Goal: Check status: Verify the current state of an ongoing process or item

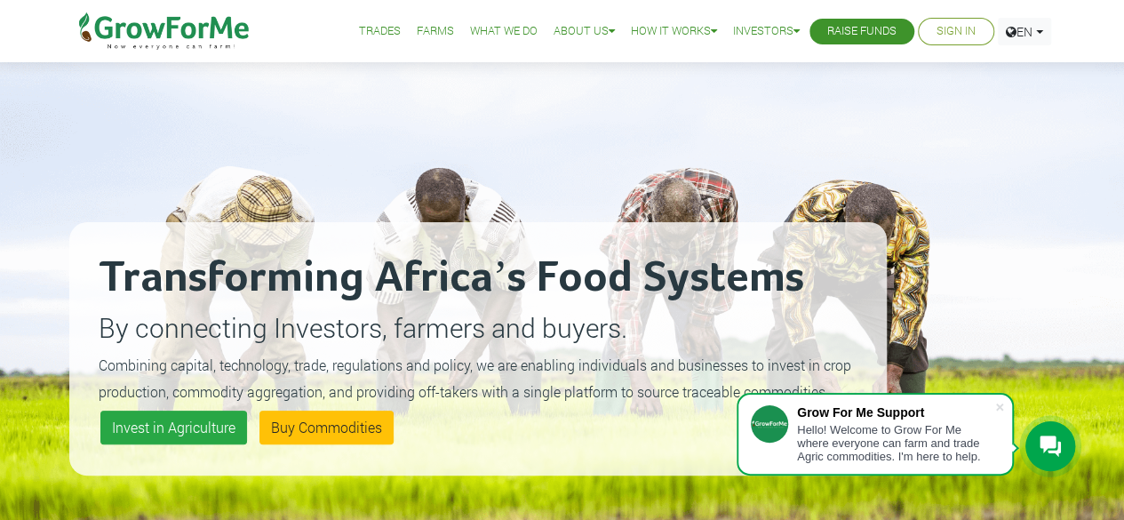
click at [947, 36] on link "Sign In" at bounding box center [956, 31] width 39 height 19
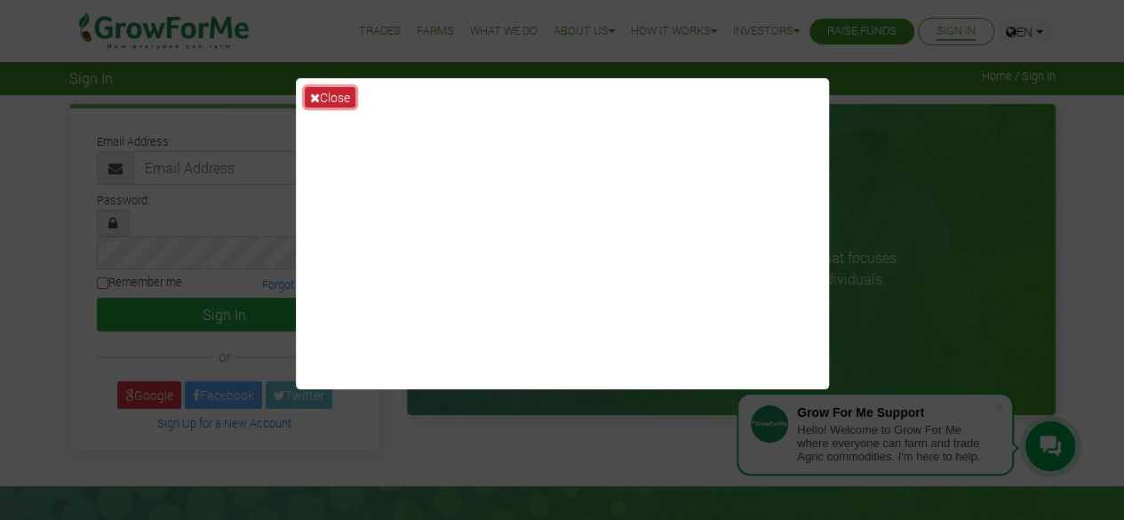
click at [326, 90] on button "Close" at bounding box center [330, 97] width 51 height 20
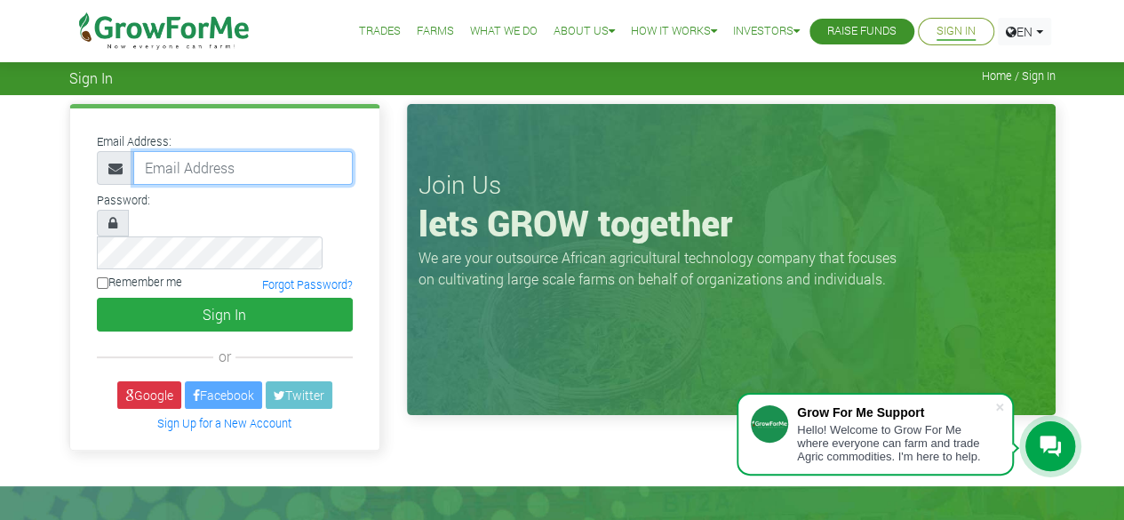
click at [178, 172] on input "email" at bounding box center [243, 168] width 220 height 34
type input "nora.aubynn25@gmail.com"
click at [209, 179] on input "nora.aubynn25@gmail.com" at bounding box center [243, 168] width 220 height 34
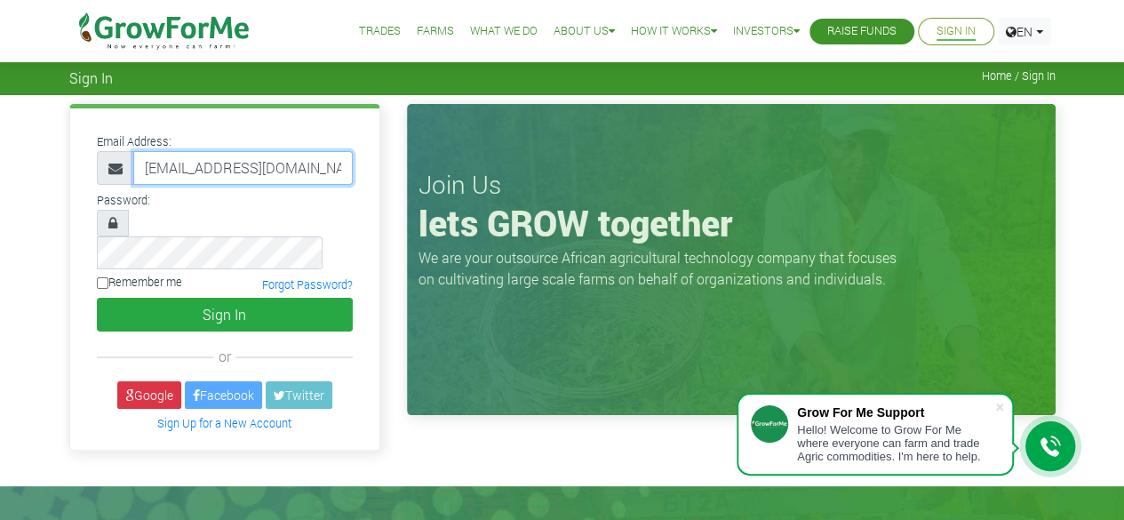
scroll to position [0, 9]
type input "233592498854@growforme.com"
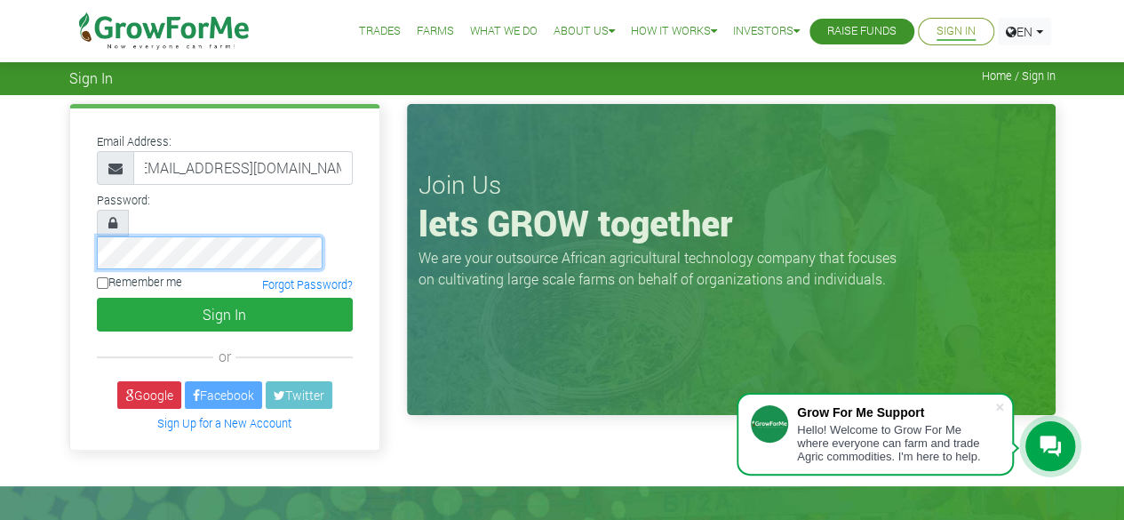
scroll to position [0, 0]
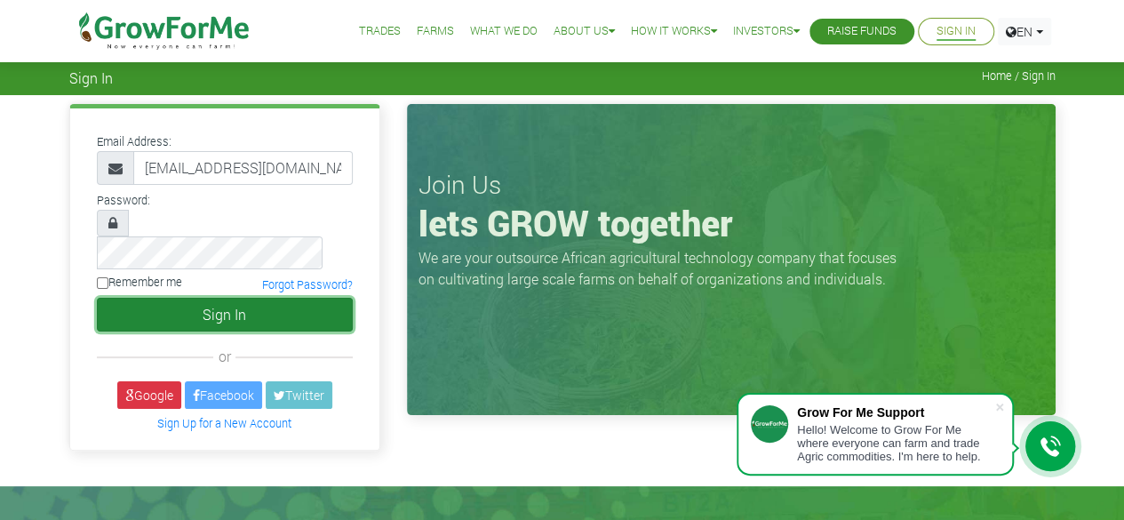
click at [193, 298] on button "Sign In" at bounding box center [225, 315] width 256 height 34
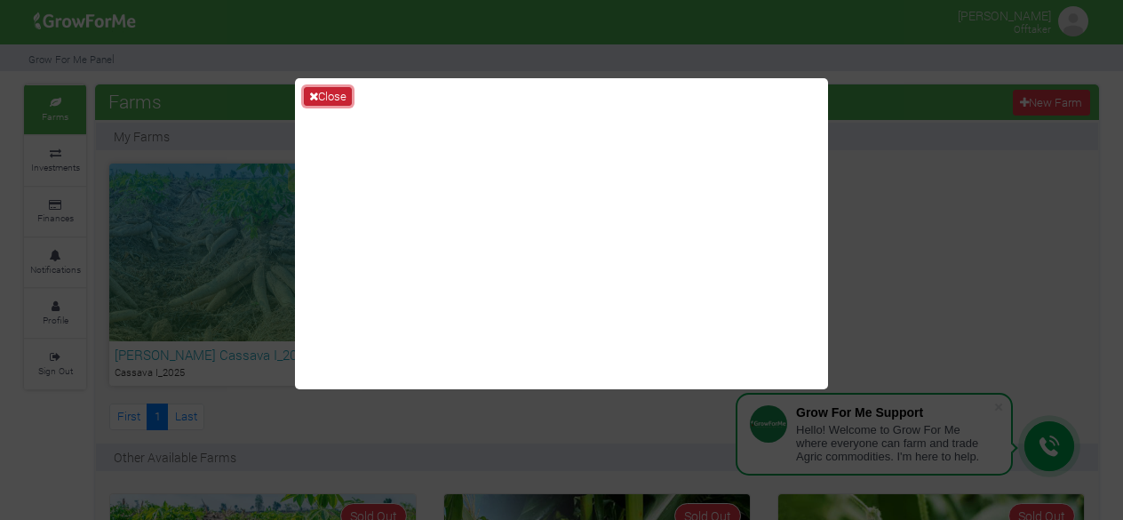
click at [319, 92] on button "Close" at bounding box center [328, 97] width 48 height 20
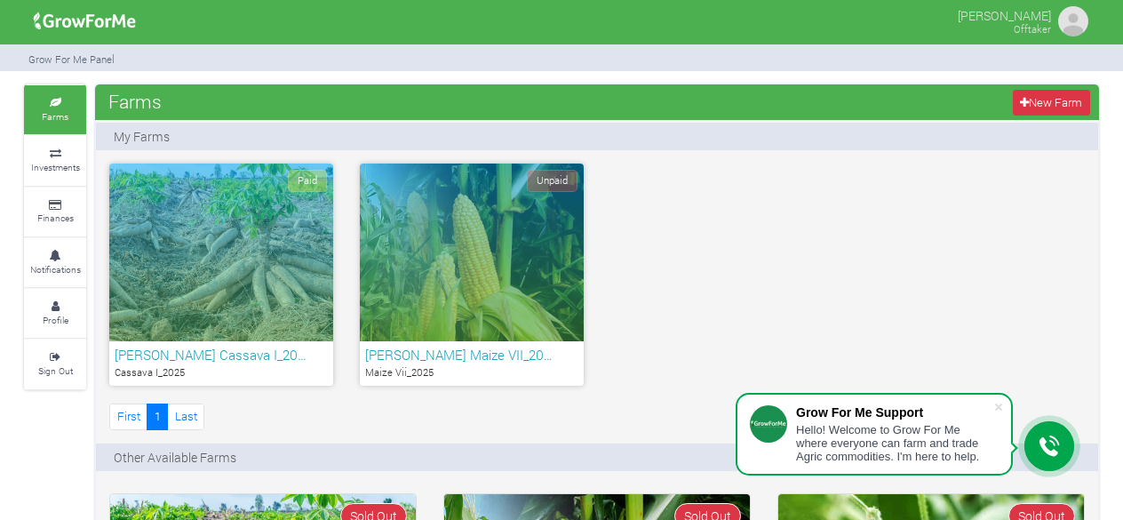
click at [186, 335] on div "Paid" at bounding box center [221, 253] width 224 height 178
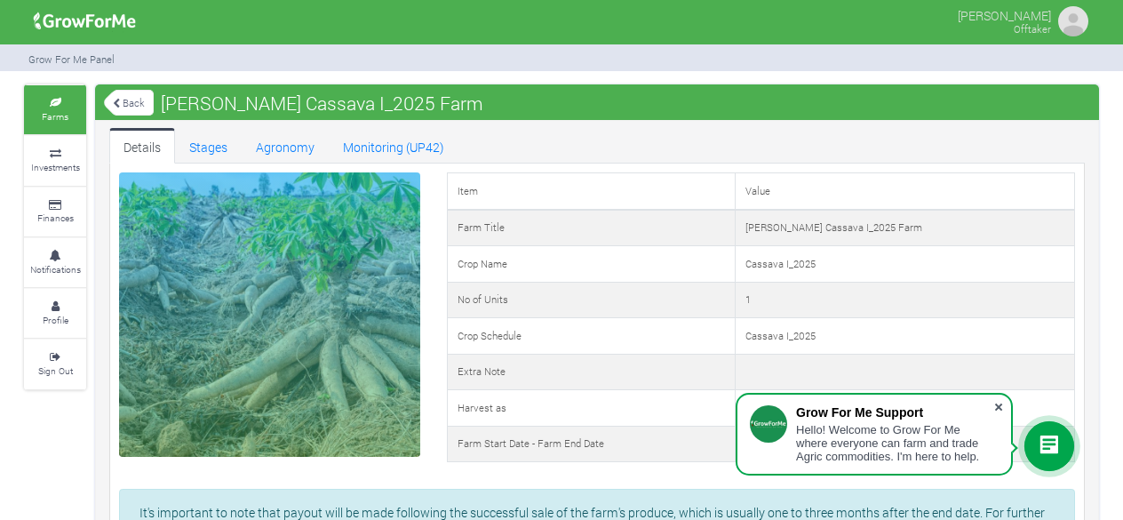
click at [1005, 403] on span at bounding box center [999, 407] width 18 height 18
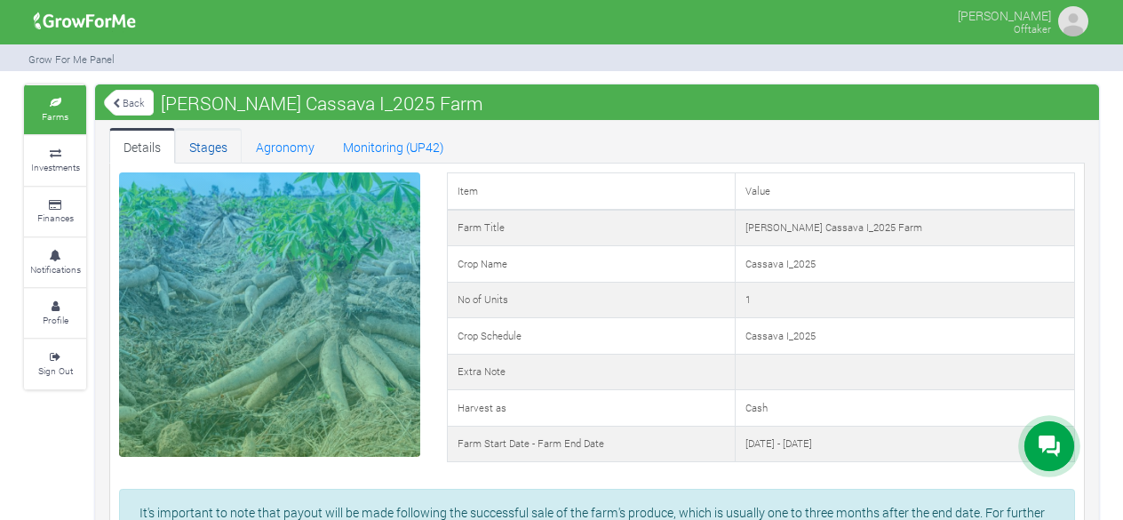
click at [212, 158] on link "Stages" at bounding box center [208, 146] width 67 height 36
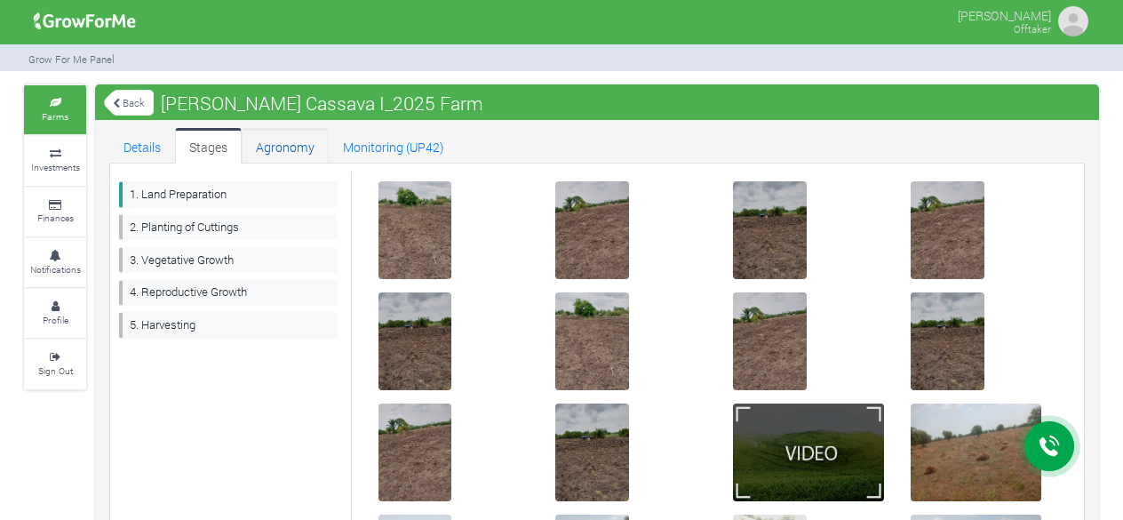
click at [284, 146] on link "Agronomy" at bounding box center [285, 146] width 87 height 36
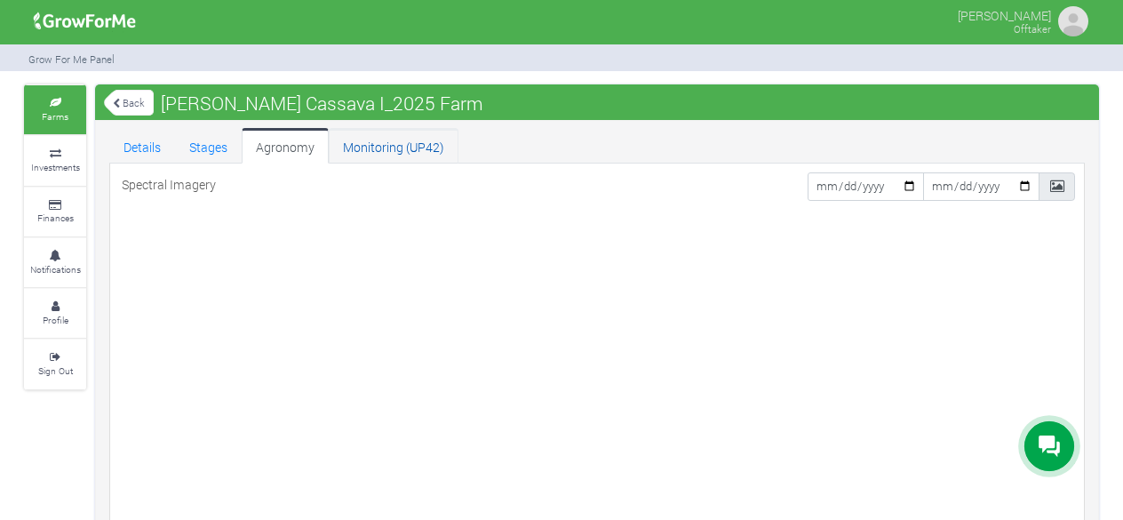
click at [366, 137] on link "Monitoring (UP42)" at bounding box center [394, 146] width 130 height 36
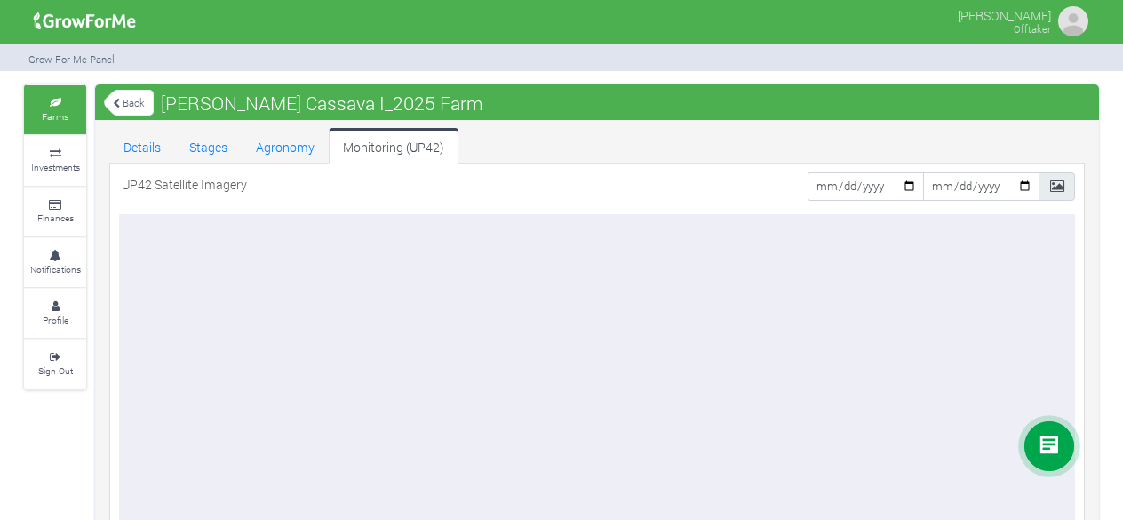
drag, startPoint x: 1131, startPoint y: 83, endPoint x: 1131, endPoint y: 176, distance: 93.3
click at [1122, 176] on html "Main Channel Callback Feedback Form +12059526298 Open Channel Contact us on Wha…" at bounding box center [561, 260] width 1123 height 520
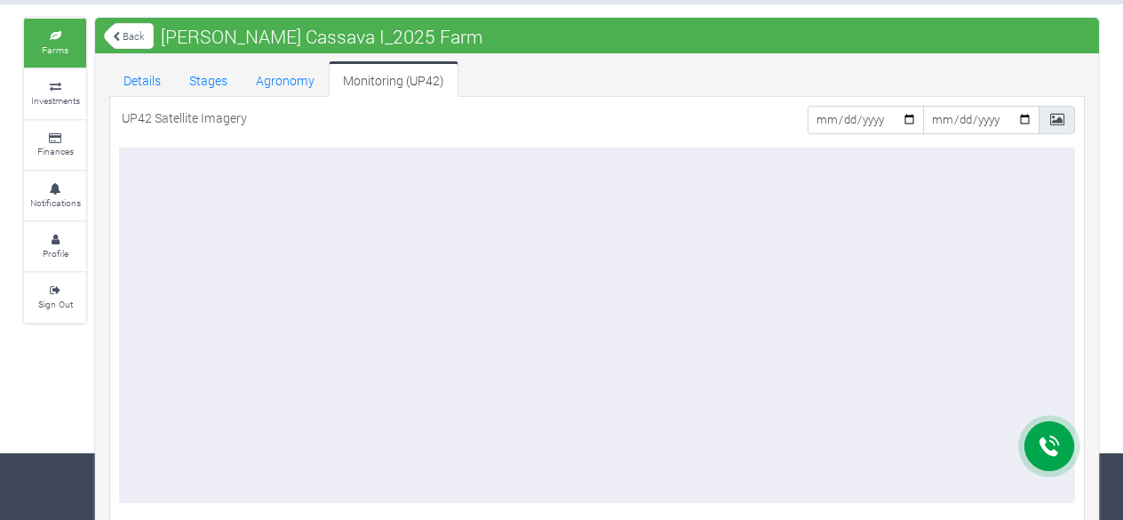
scroll to position [64, 0]
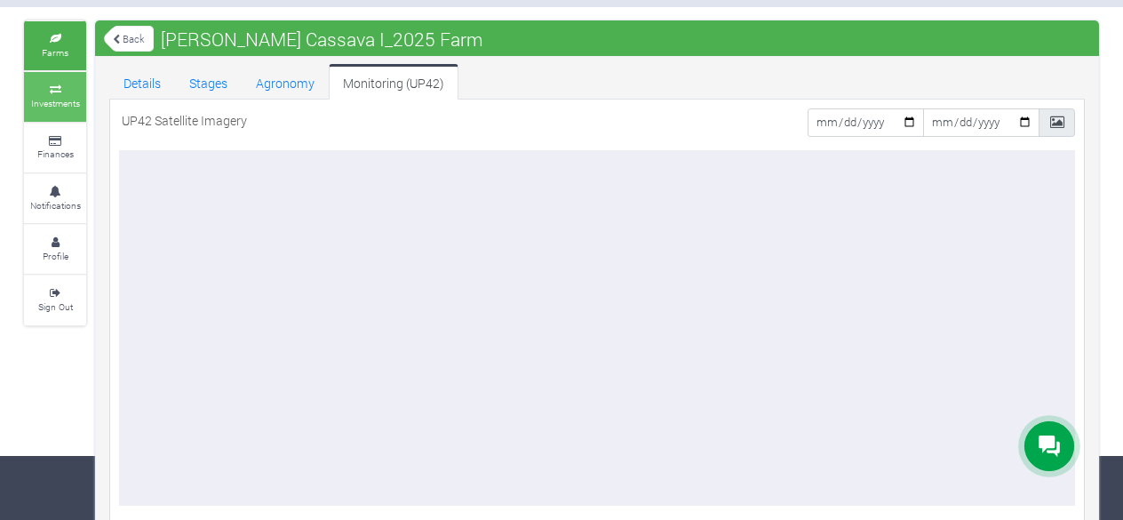
click at [55, 100] on small "Investments" at bounding box center [55, 103] width 49 height 12
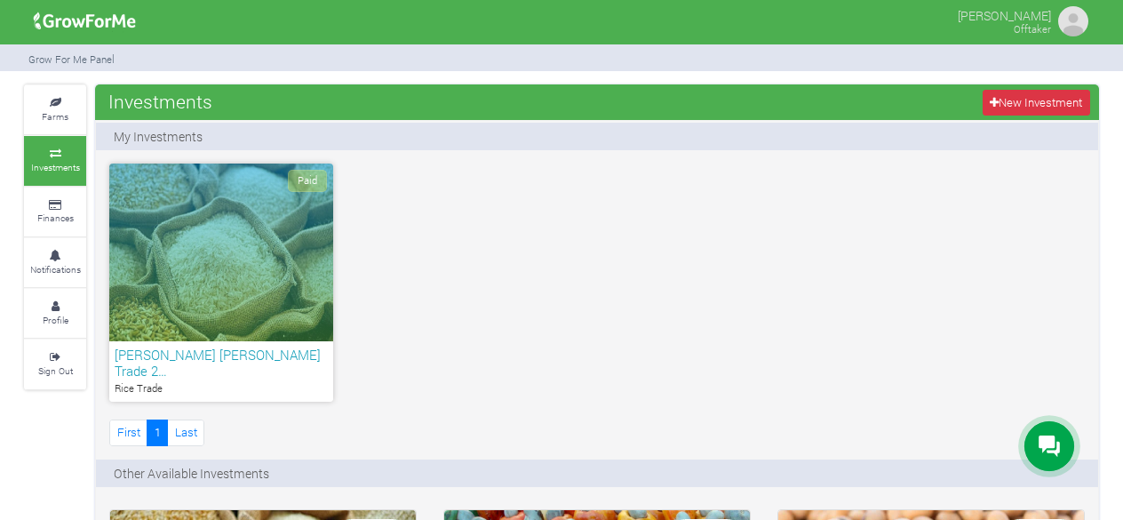
click at [212, 269] on div "Paid" at bounding box center [221, 253] width 224 height 178
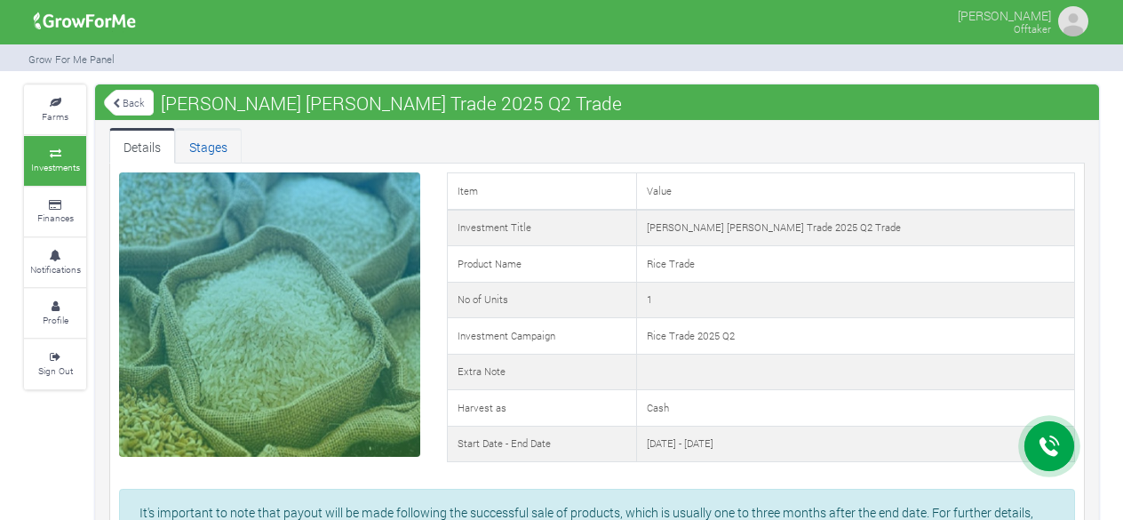
click at [204, 142] on link "Stages" at bounding box center [208, 146] width 67 height 36
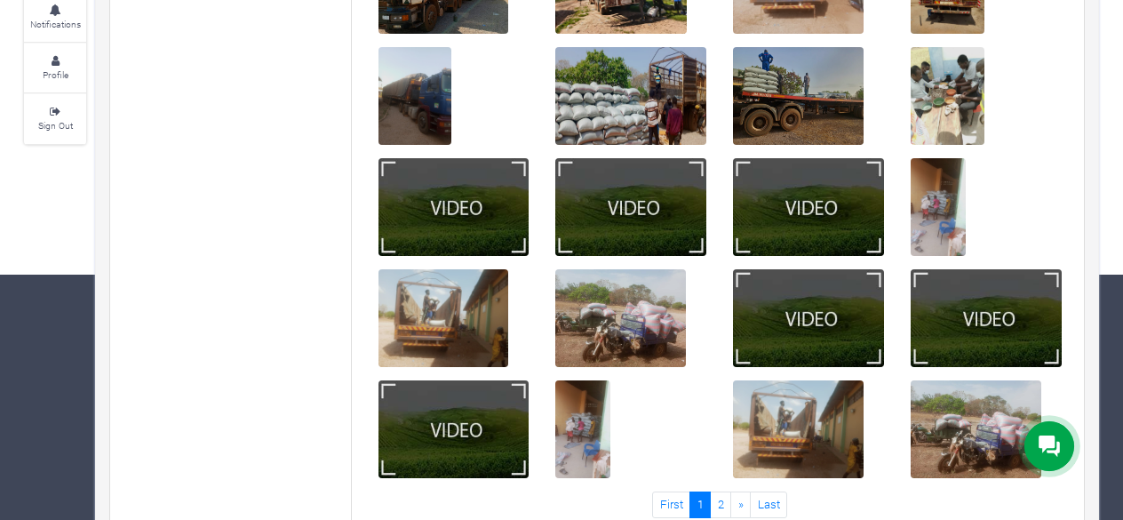
scroll to position [284, 0]
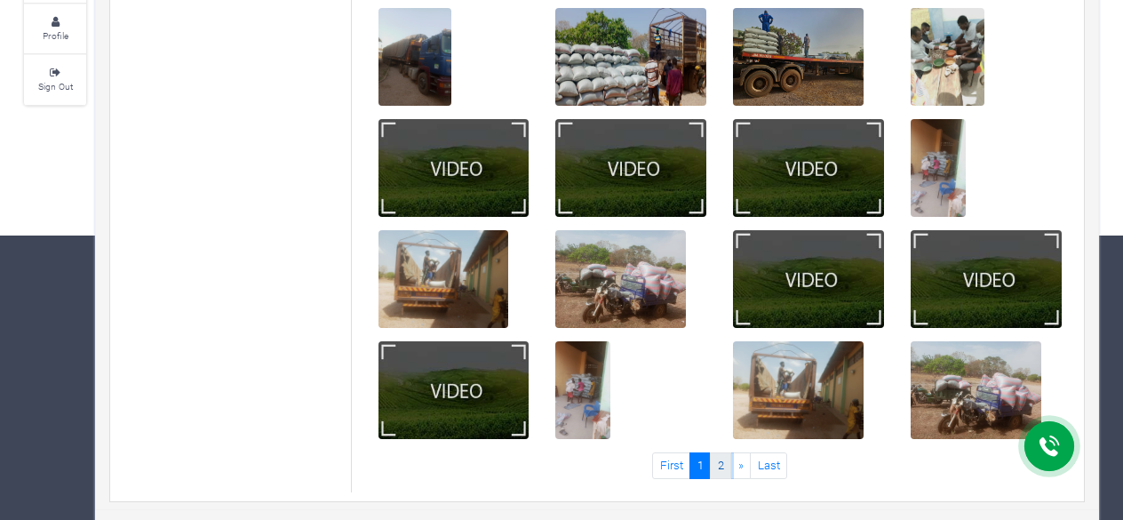
click at [725, 468] on link "2" at bounding box center [720, 465] width 21 height 26
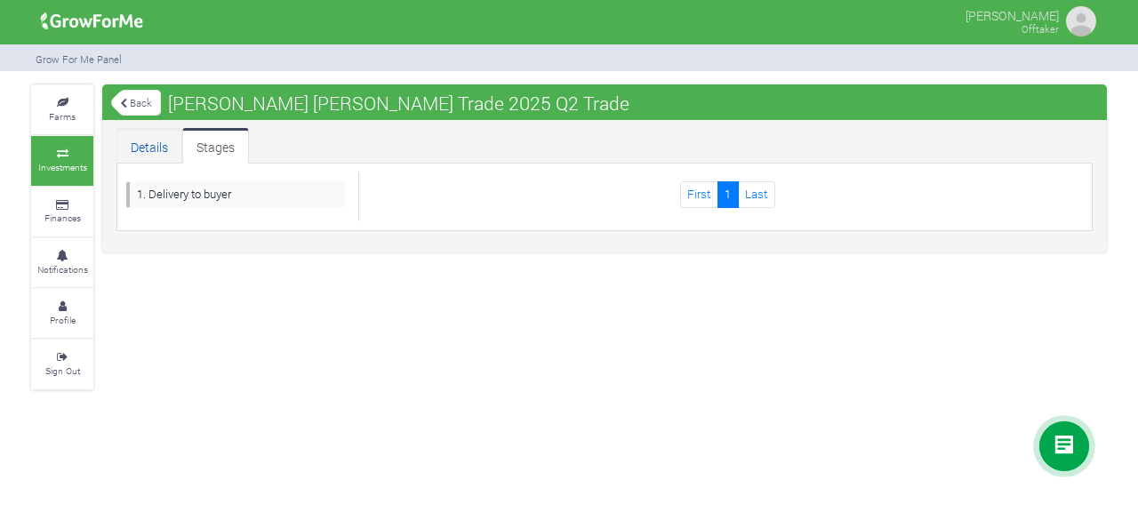
click at [149, 140] on link "Details" at bounding box center [149, 146] width 66 height 36
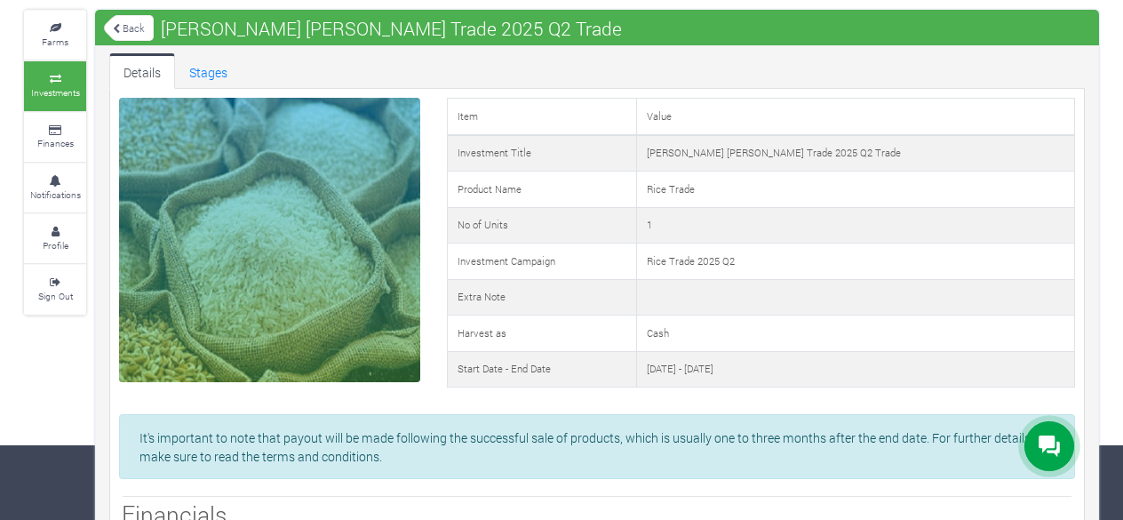
scroll to position [48, 0]
